Goal: Use online tool/utility: Utilize a website feature to perform a specific function

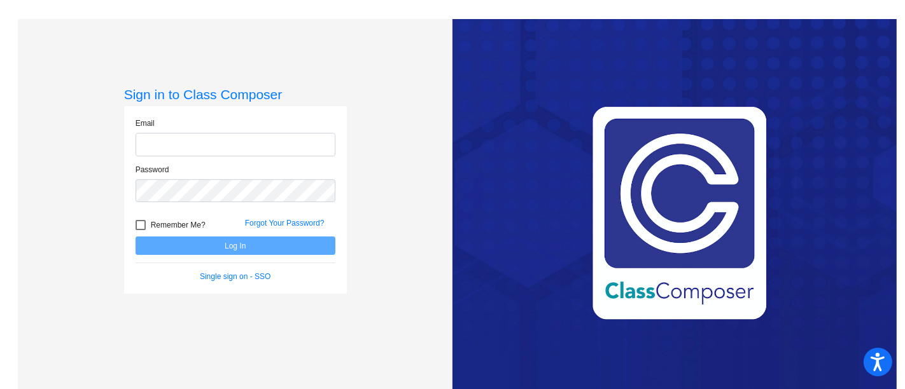
type input "[EMAIL_ADDRESS][DOMAIN_NAME]"
click at [300, 253] on button "Log In" at bounding box center [236, 246] width 200 height 18
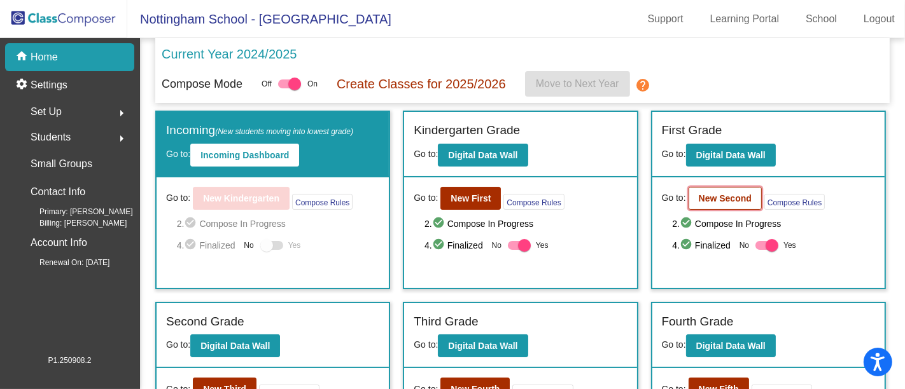
click at [741, 197] on b "New Second" at bounding box center [725, 198] width 53 height 10
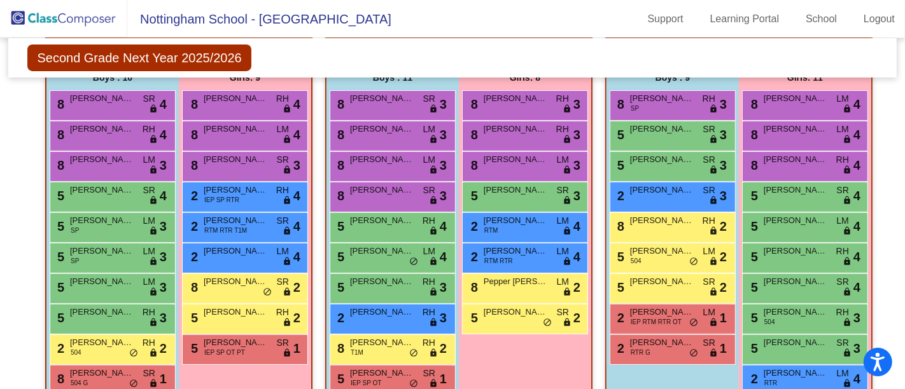
scroll to position [333, 0]
